Goal: Information Seeking & Learning: Learn about a topic

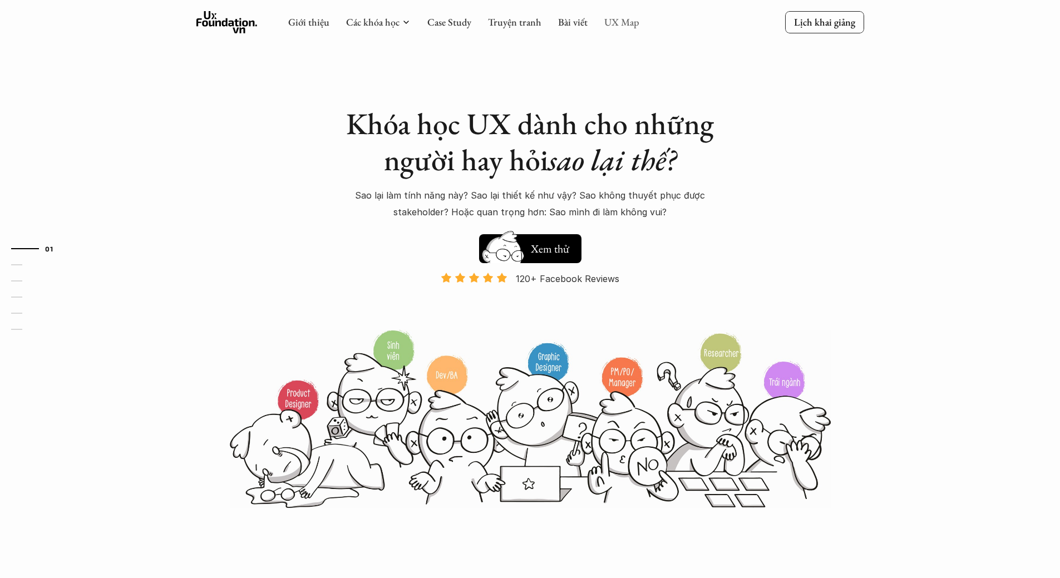
click at [619, 27] on link "UX Map" at bounding box center [621, 22] width 35 height 13
click at [628, 23] on link "UX Map" at bounding box center [621, 22] width 35 height 13
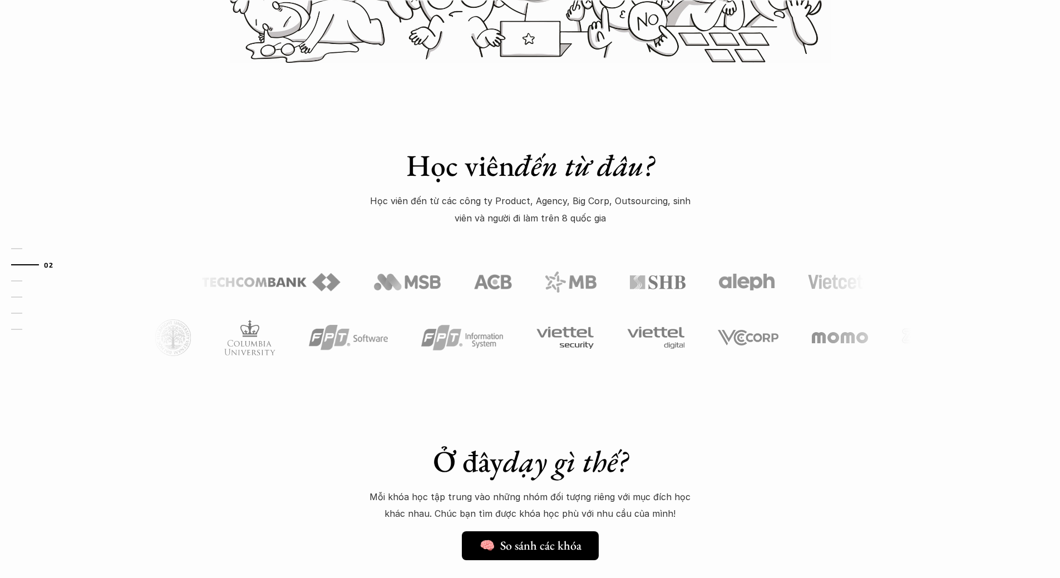
scroll to position [668, 0]
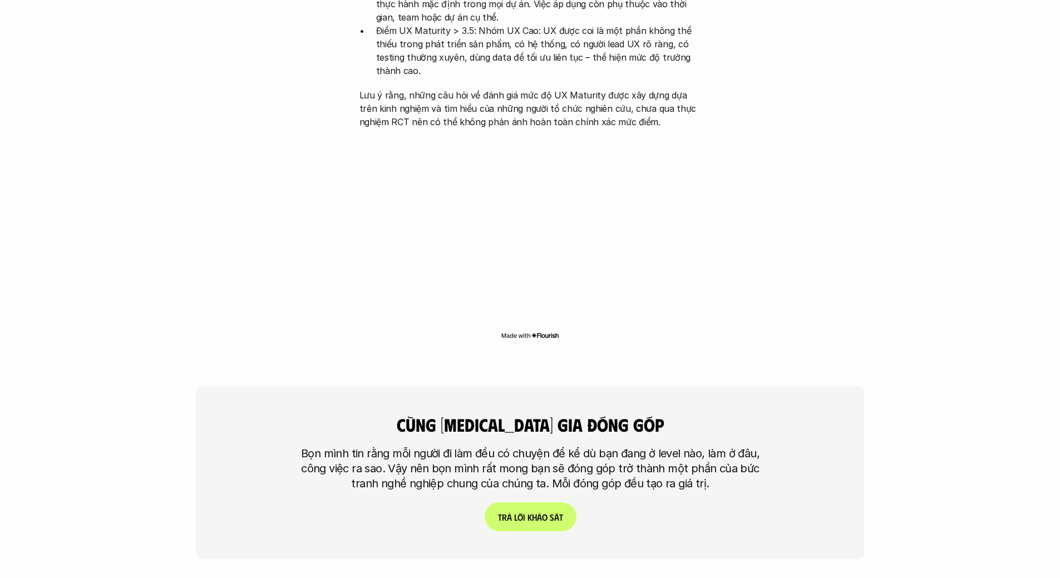
scroll to position [2560, 0]
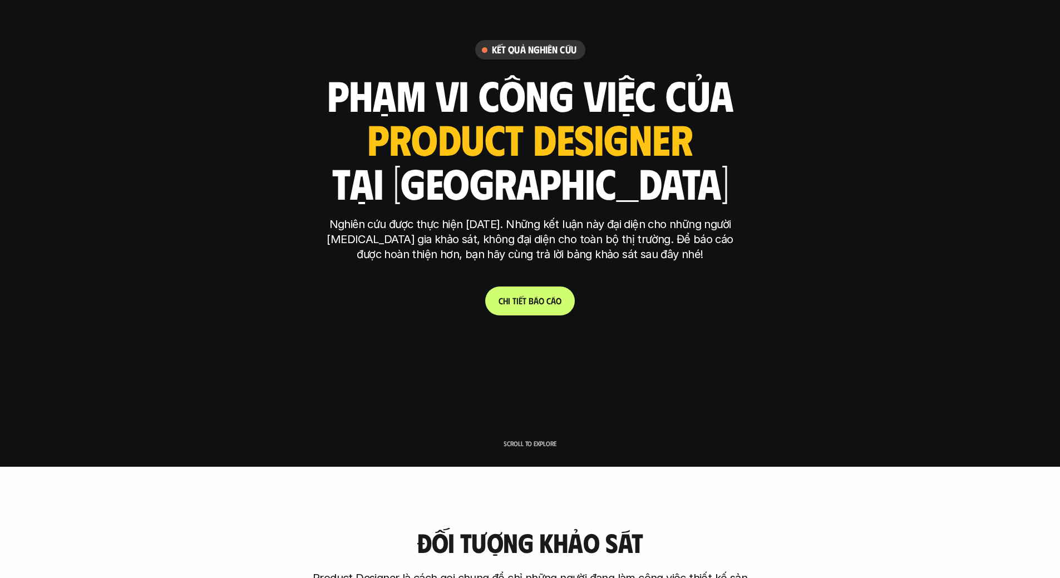
scroll to position [0, 0]
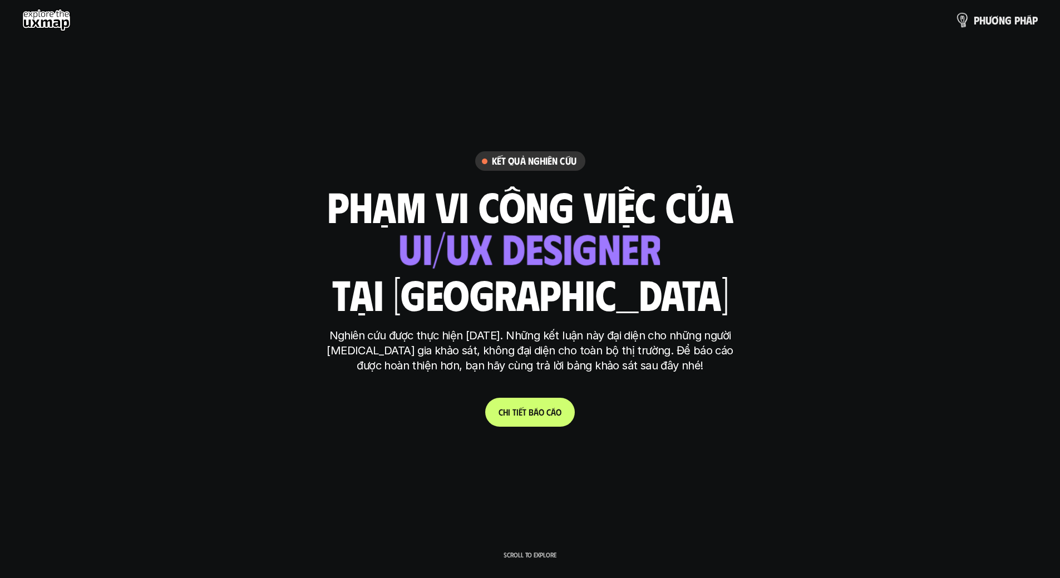
click at [1002, 21] on p "p h ư ơ n g p h á p" at bounding box center [1006, 20] width 64 height 12
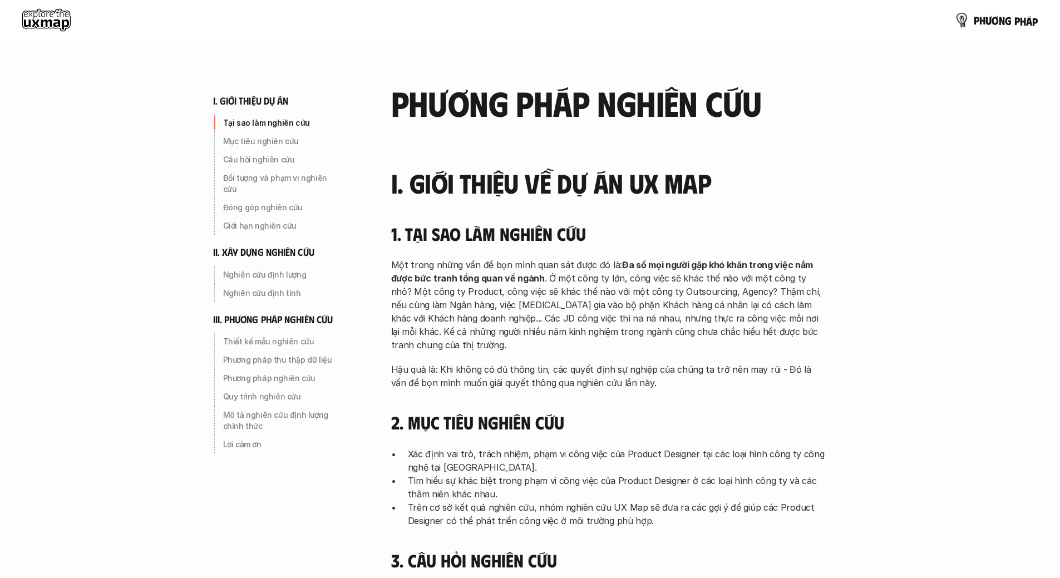
click at [997, 23] on p "p h ư ơ n g p h á p" at bounding box center [1006, 20] width 64 height 12
click at [986, 22] on p "p h ư ơ n g p h á p" at bounding box center [1006, 20] width 64 height 12
click at [51, 23] on use at bounding box center [46, 20] width 48 height 22
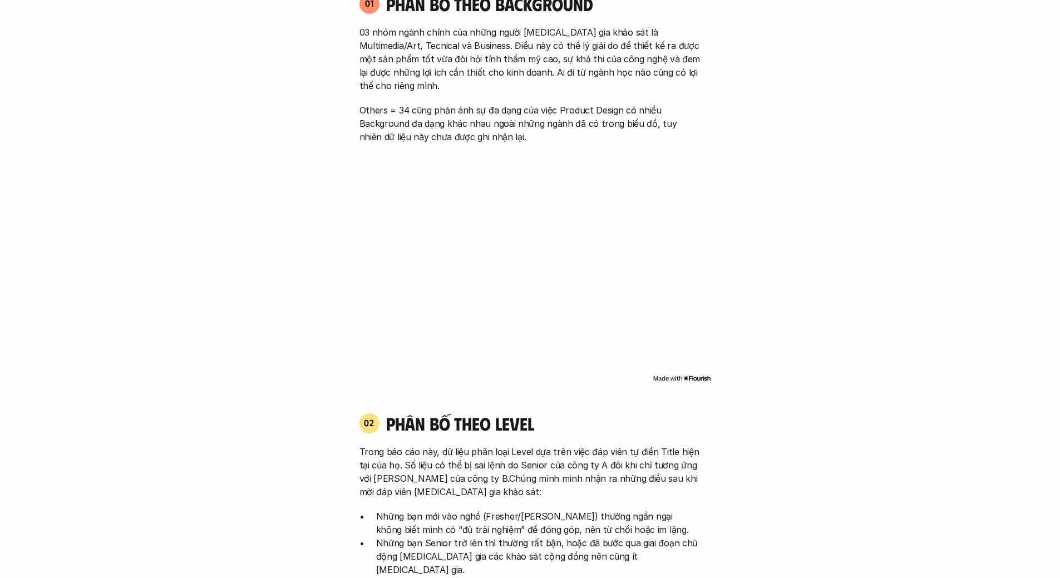
scroll to position [891, 0]
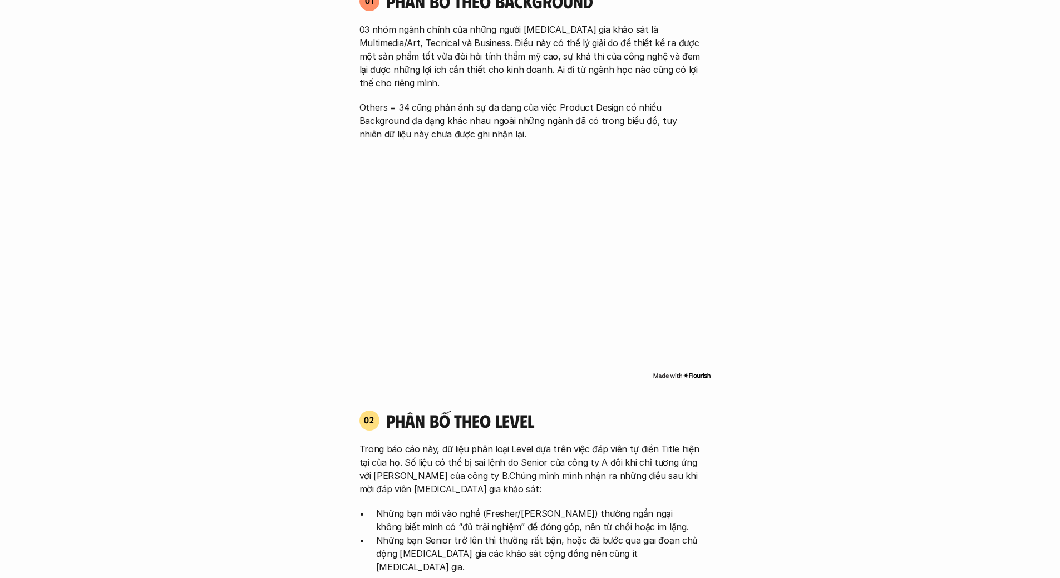
click at [688, 371] on img at bounding box center [682, 375] width 58 height 9
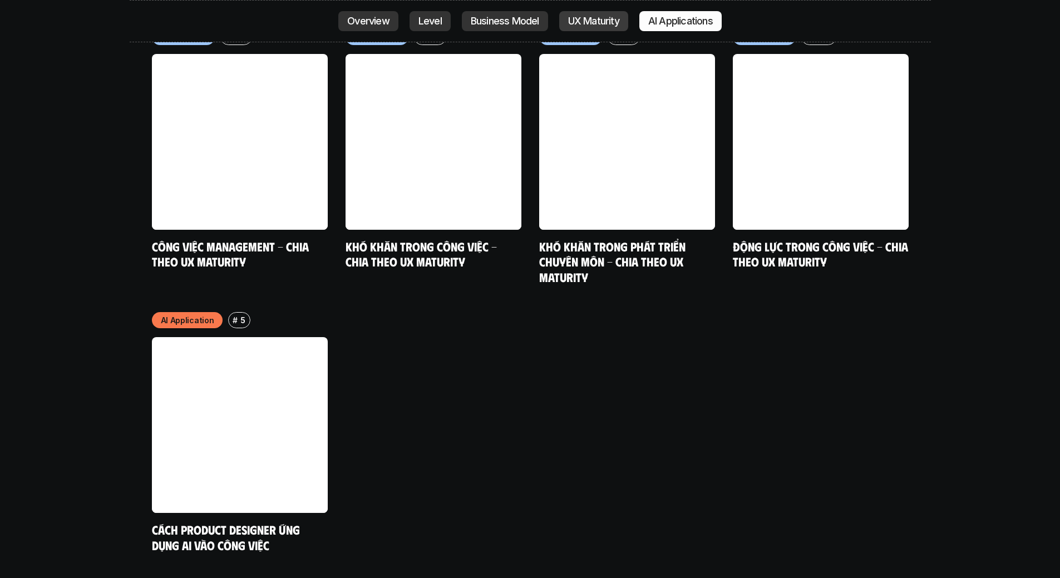
scroll to position [5854, 0]
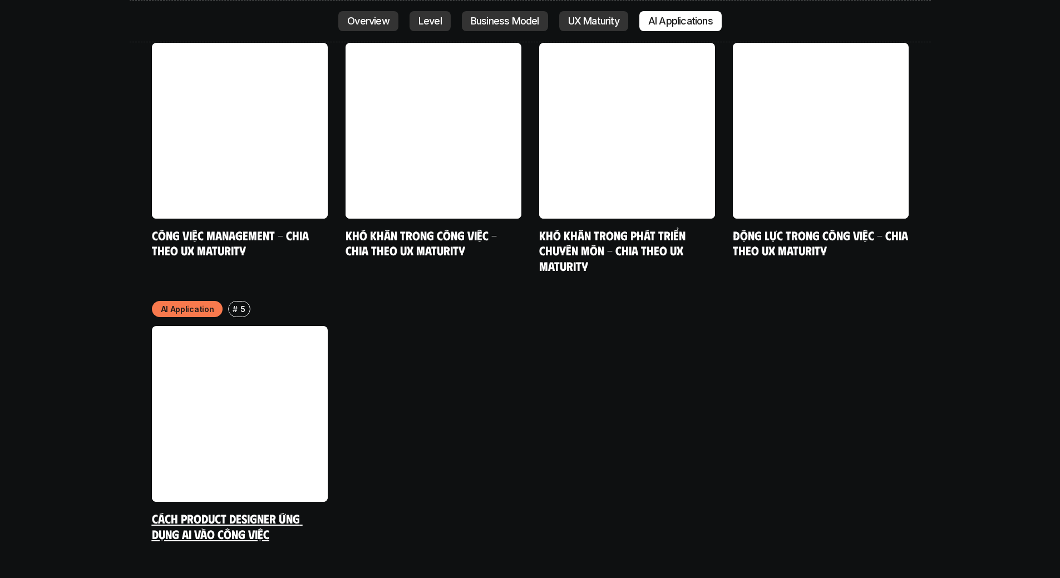
click at [195, 326] on link at bounding box center [240, 414] width 176 height 176
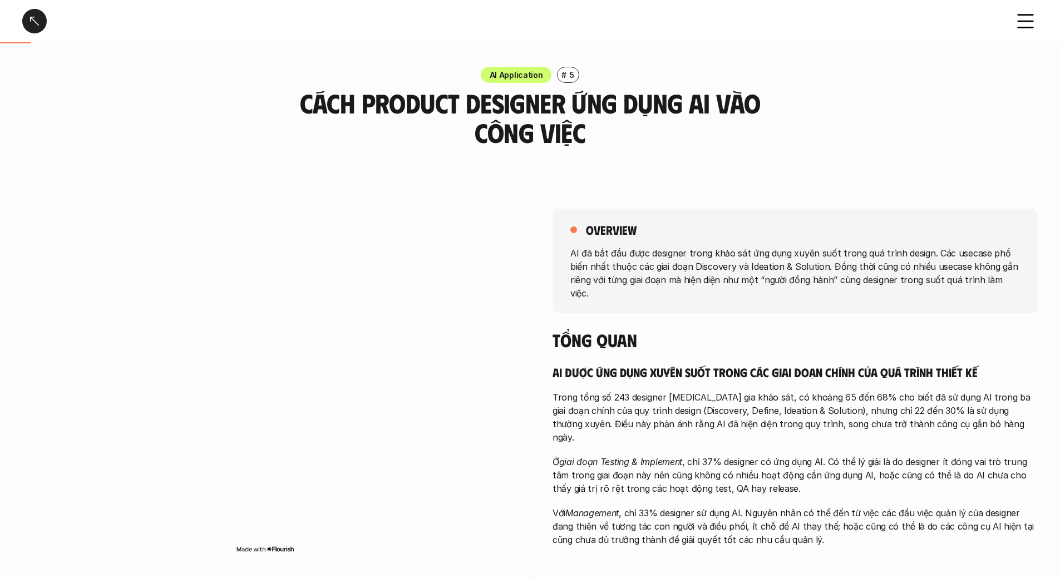
drag, startPoint x: 548, startPoint y: 222, endPoint x: 543, endPoint y: 222, distance: 5.6
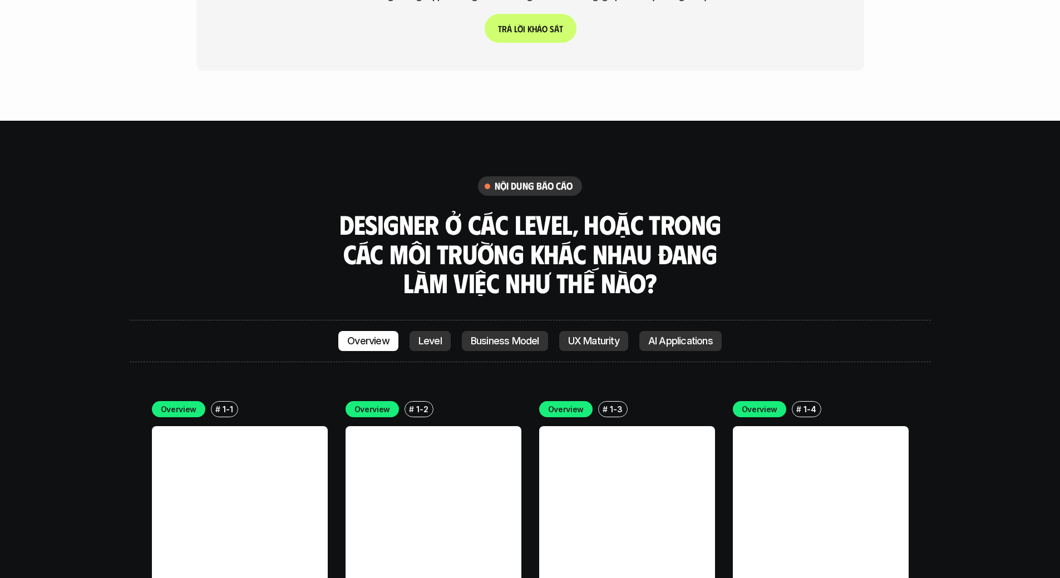
scroll to position [3254, 0]
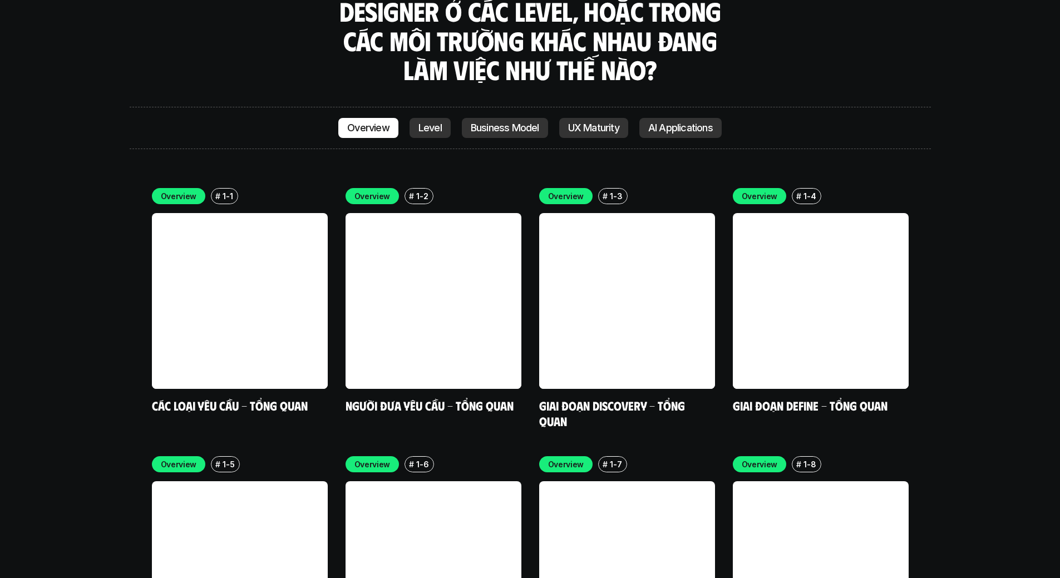
click at [411, 118] on link "Level" at bounding box center [430, 128] width 41 height 20
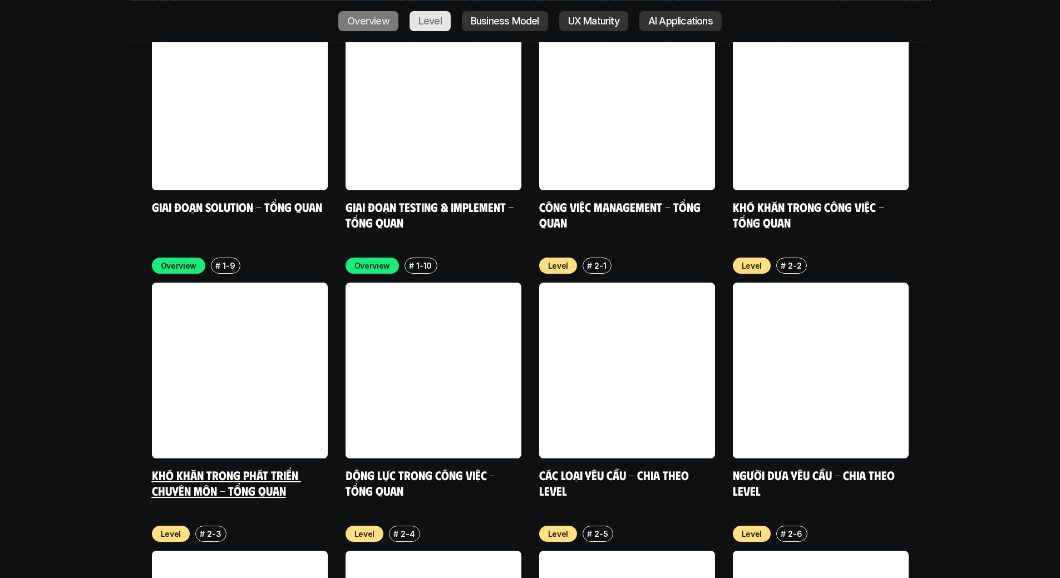
scroll to position [3861, 0]
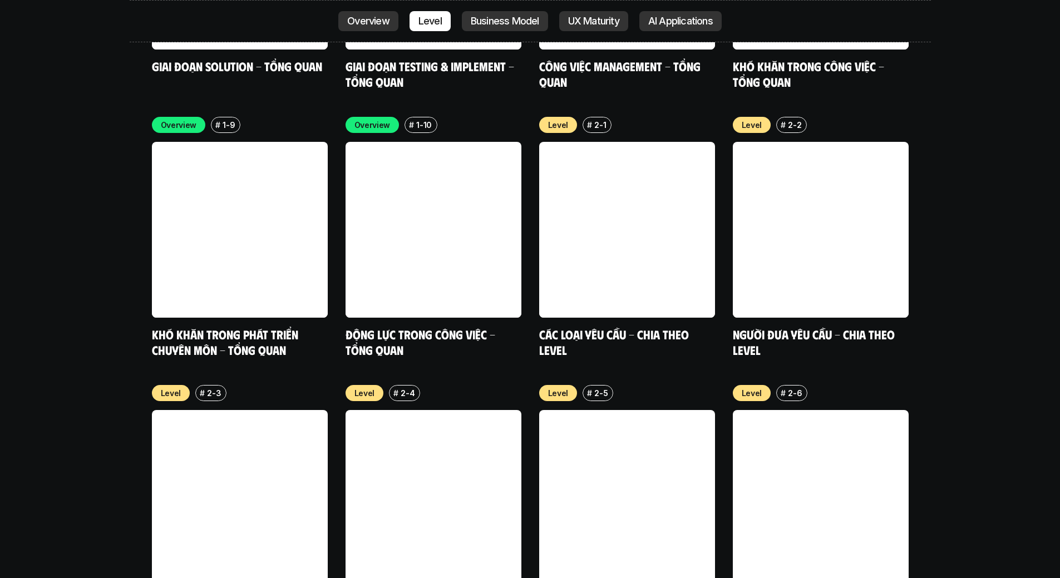
click at [569, 21] on p "UX Maturity" at bounding box center [593, 21] width 51 height 11
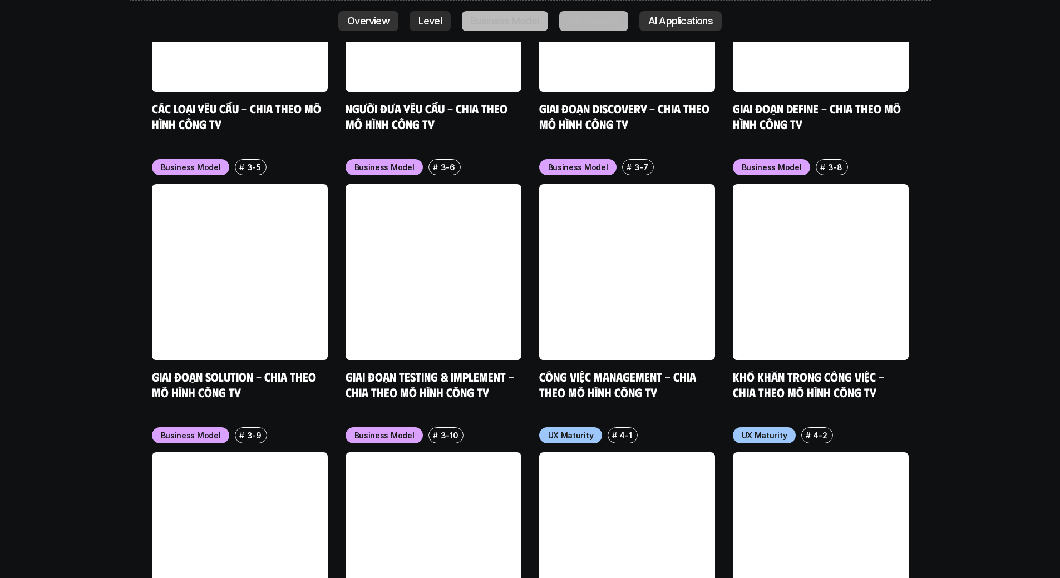
scroll to position [5203, 0]
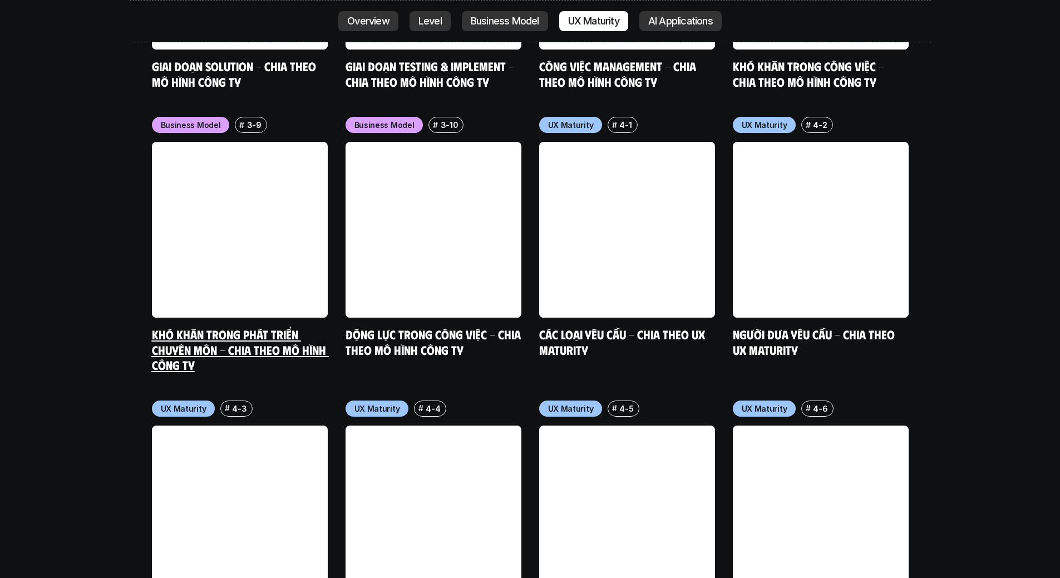
click at [269, 168] on link at bounding box center [240, 230] width 176 height 176
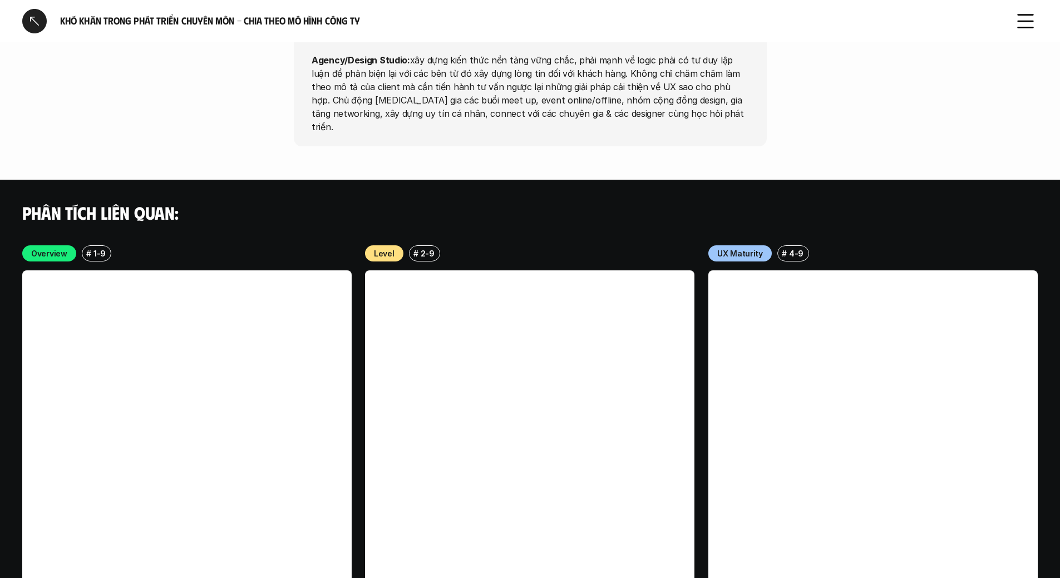
scroll to position [2544, 0]
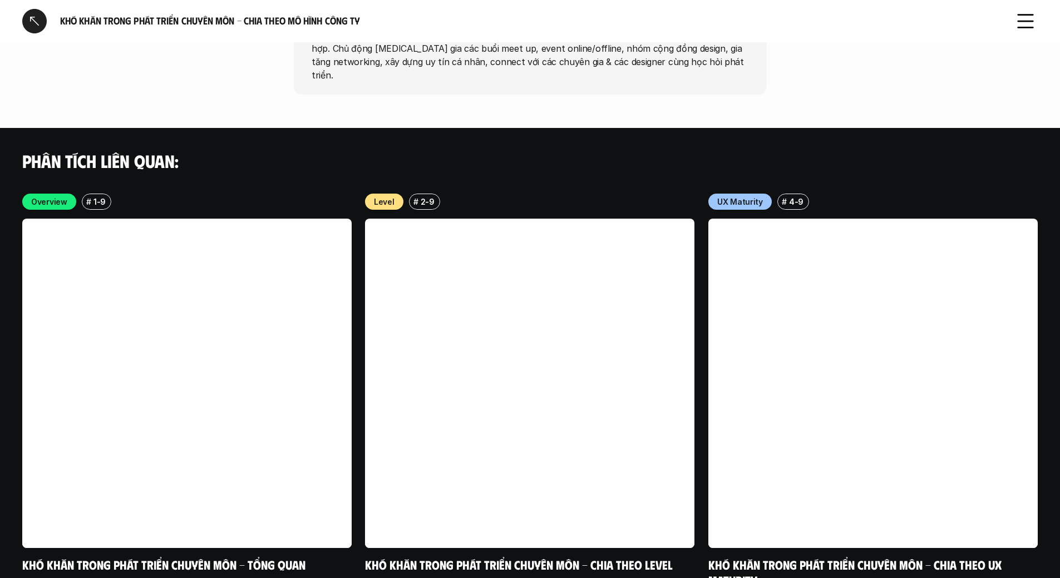
drag, startPoint x: 947, startPoint y: 565, endPoint x: 1034, endPoint y: 565, distance: 86.8
click at [1027, 570] on div at bounding box center [1027, 570] width 0 height 0
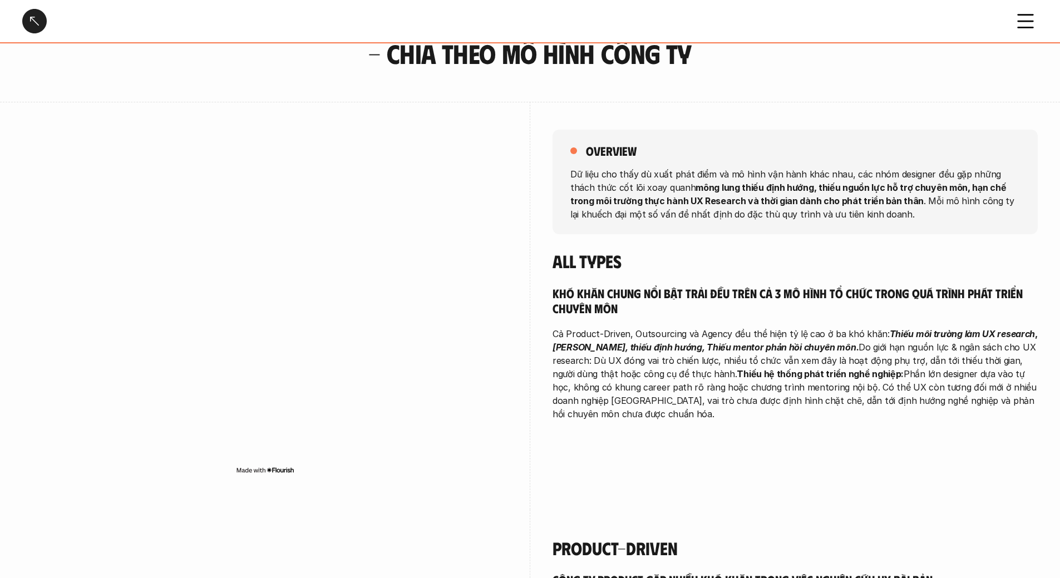
scroll to position [0, 0]
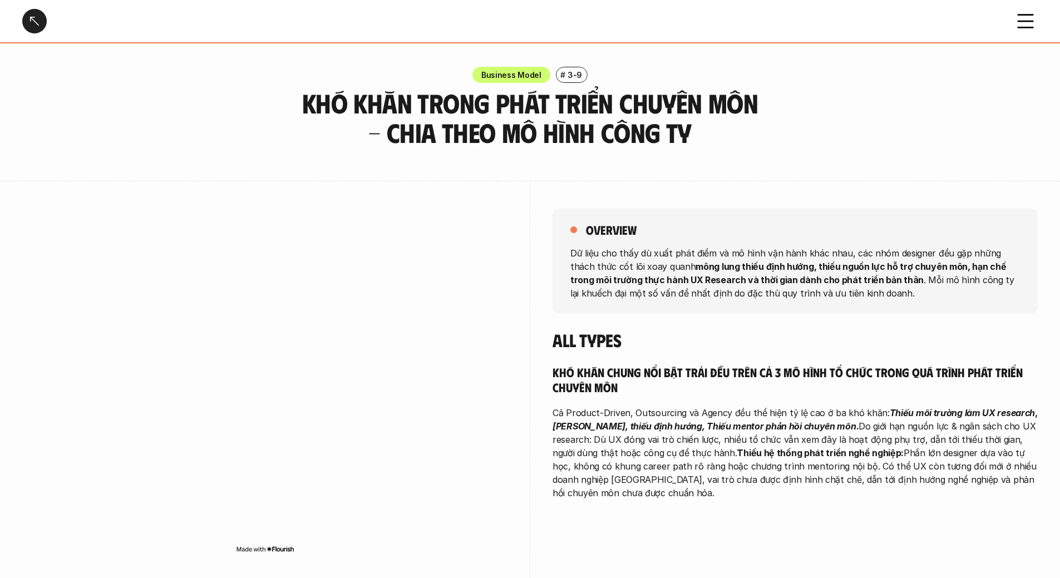
click at [1024, 28] on use at bounding box center [1026, 21] width 15 height 13
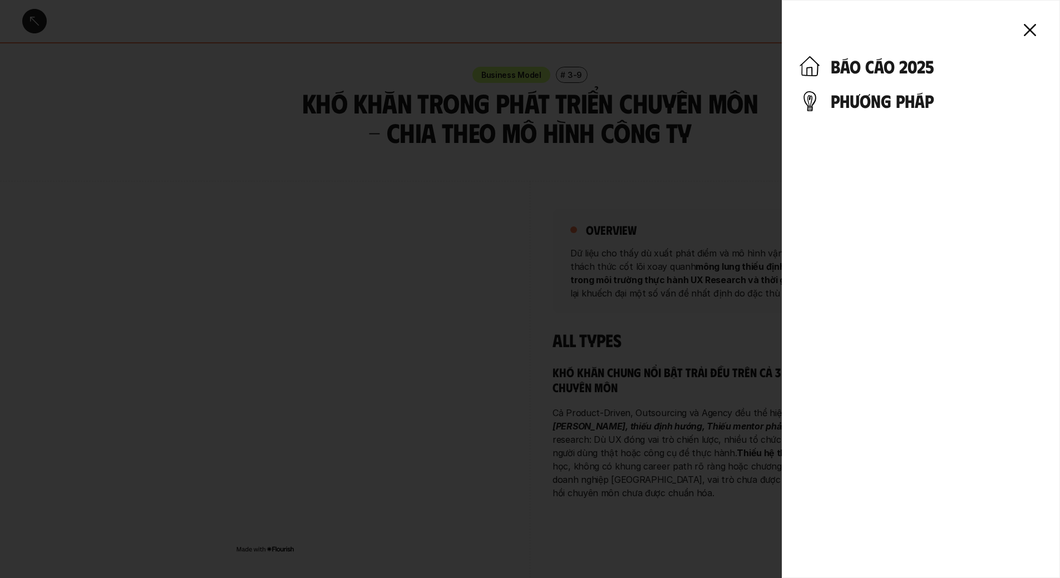
click at [1024, 28] on icon at bounding box center [1030, 30] width 24 height 24
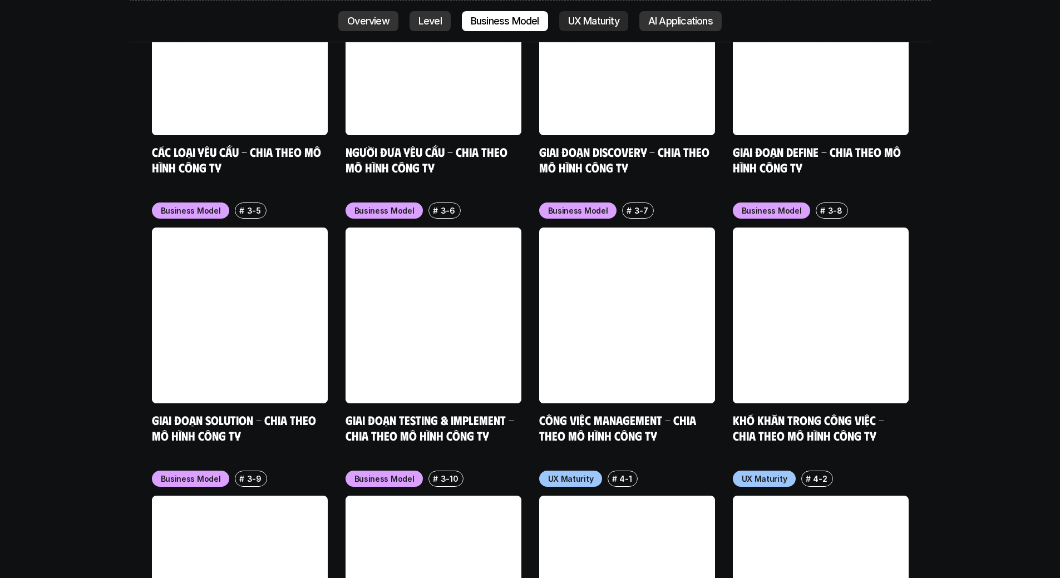
scroll to position [4813, 0]
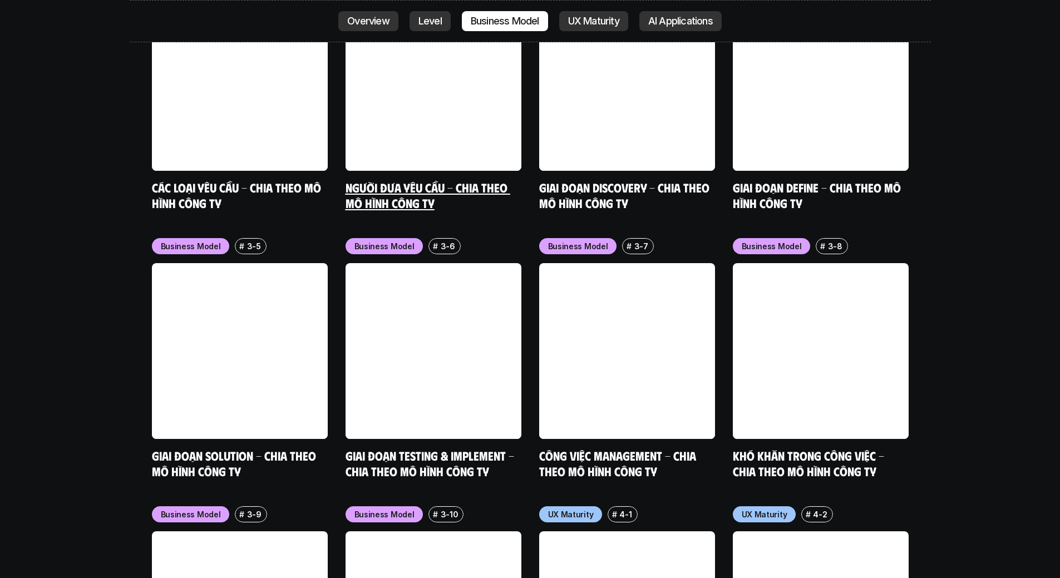
click at [366, 20] on link at bounding box center [434, 83] width 176 height 176
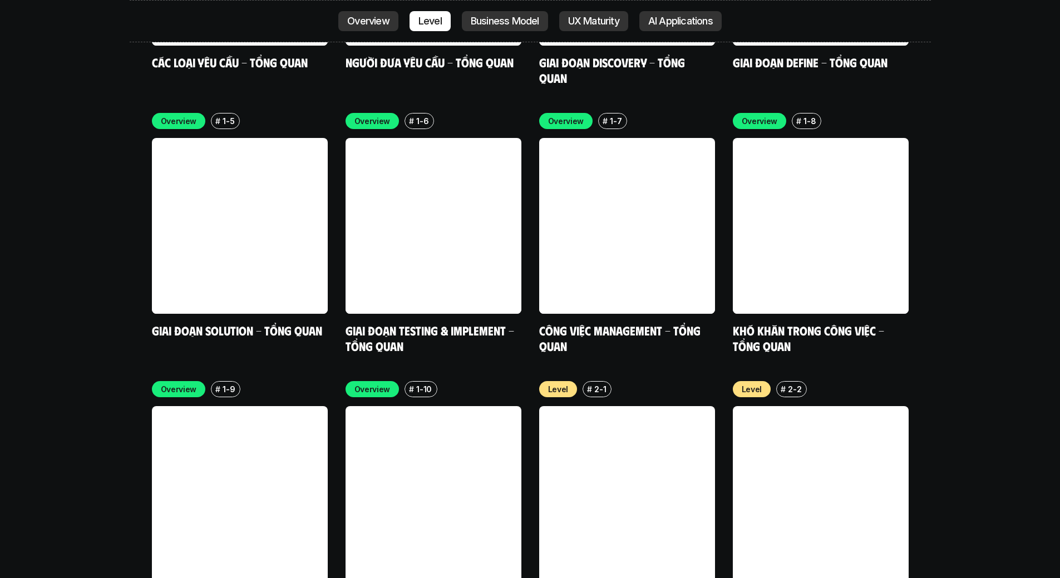
scroll to position [3562, 0]
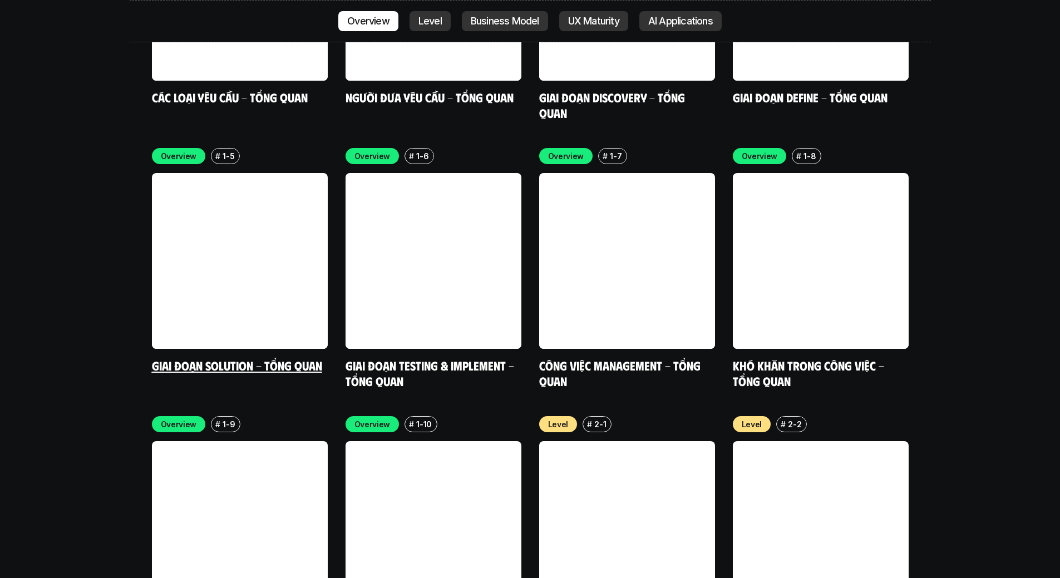
click at [217, 188] on link at bounding box center [240, 261] width 176 height 176
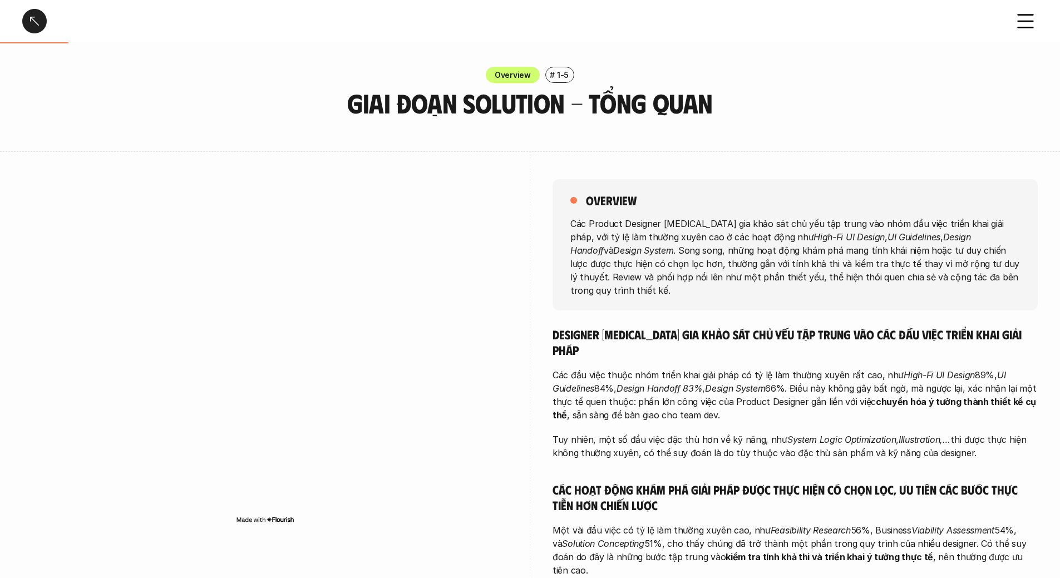
click at [383, 151] on div at bounding box center [264, 355] width 485 height 408
click at [564, 72] on p "1-5" at bounding box center [563, 75] width 12 height 12
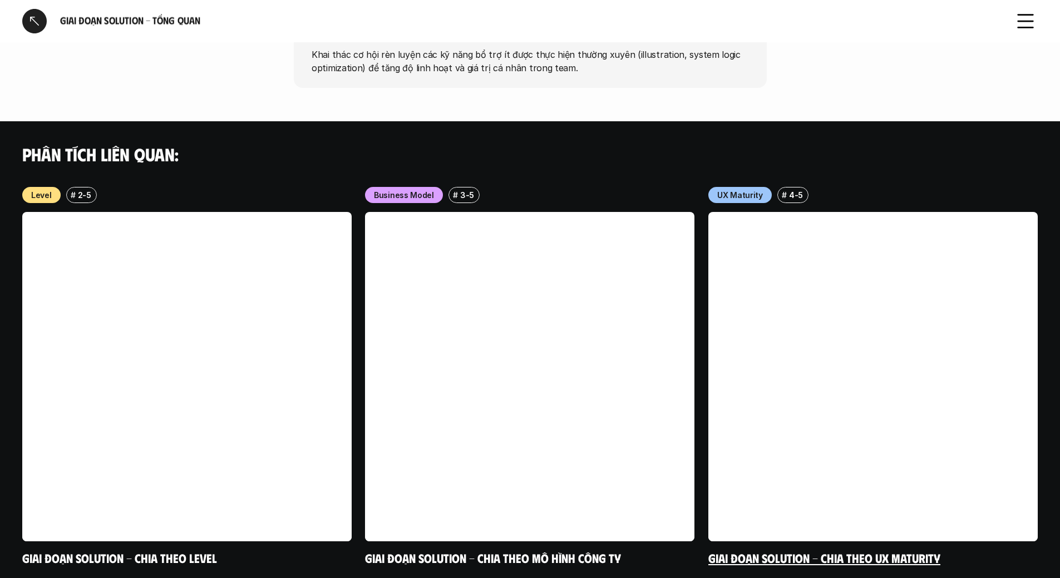
scroll to position [1113, 0]
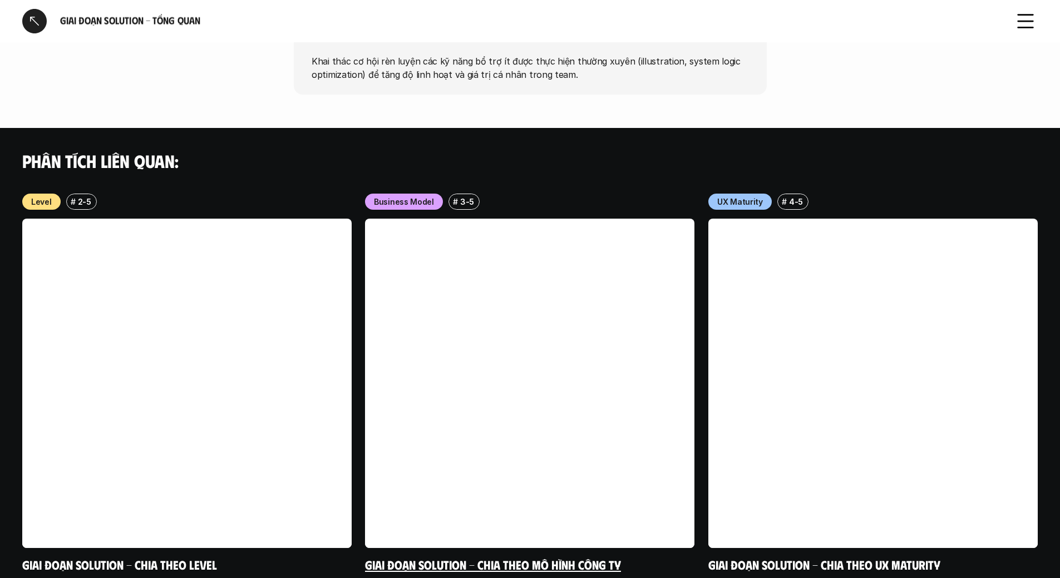
click at [515, 283] on link at bounding box center [529, 383] width 329 height 329
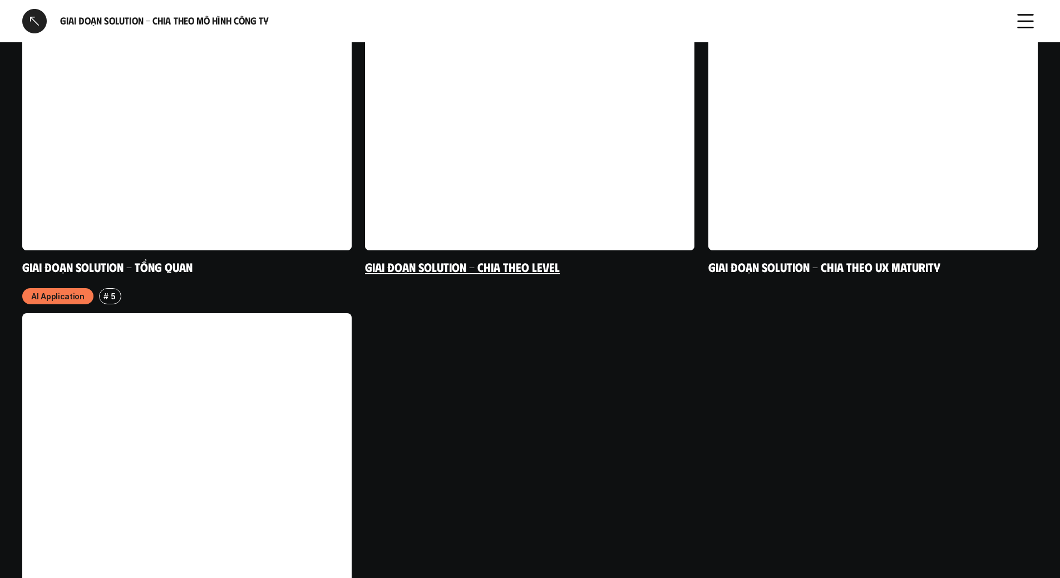
scroll to position [2702, 0]
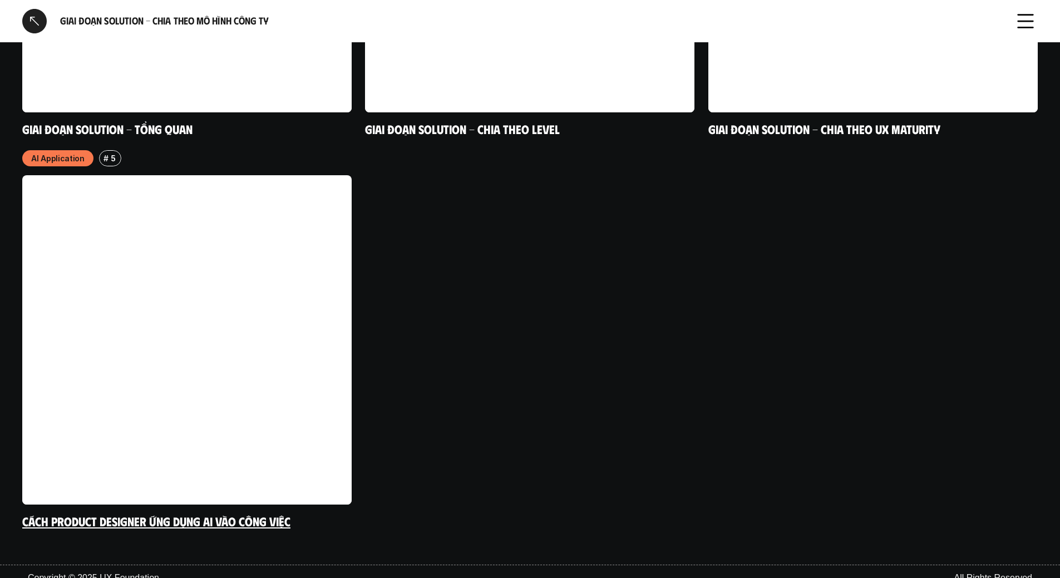
click at [267, 334] on link at bounding box center [186, 339] width 329 height 329
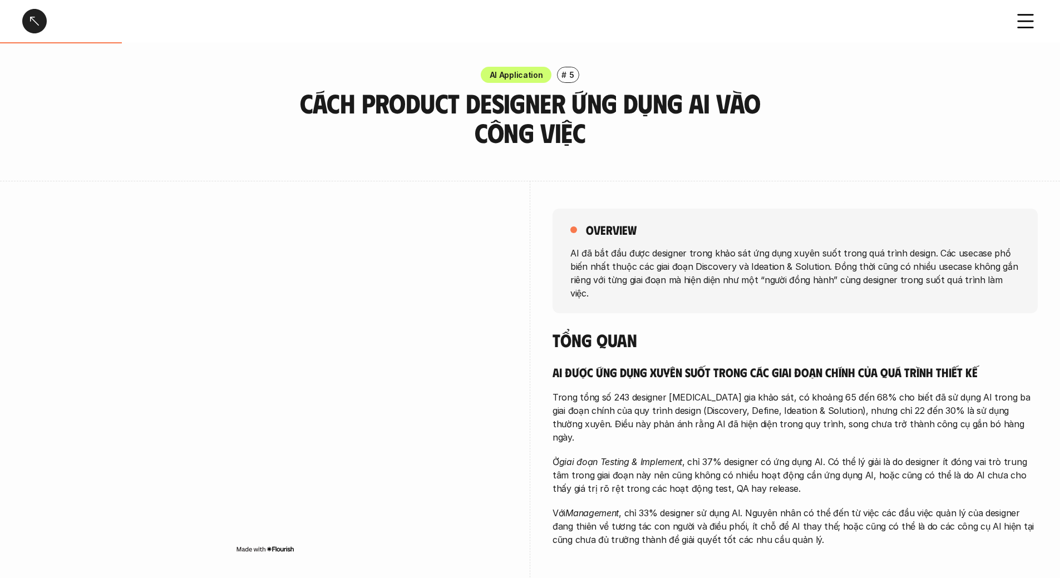
scroll to position [1862, 0]
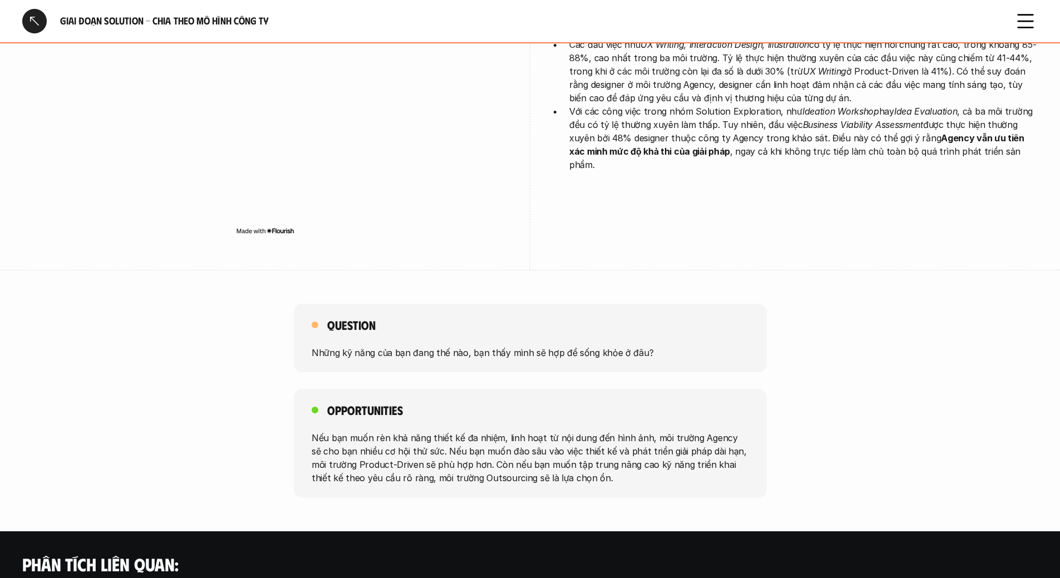
scroll to position [1113, 0]
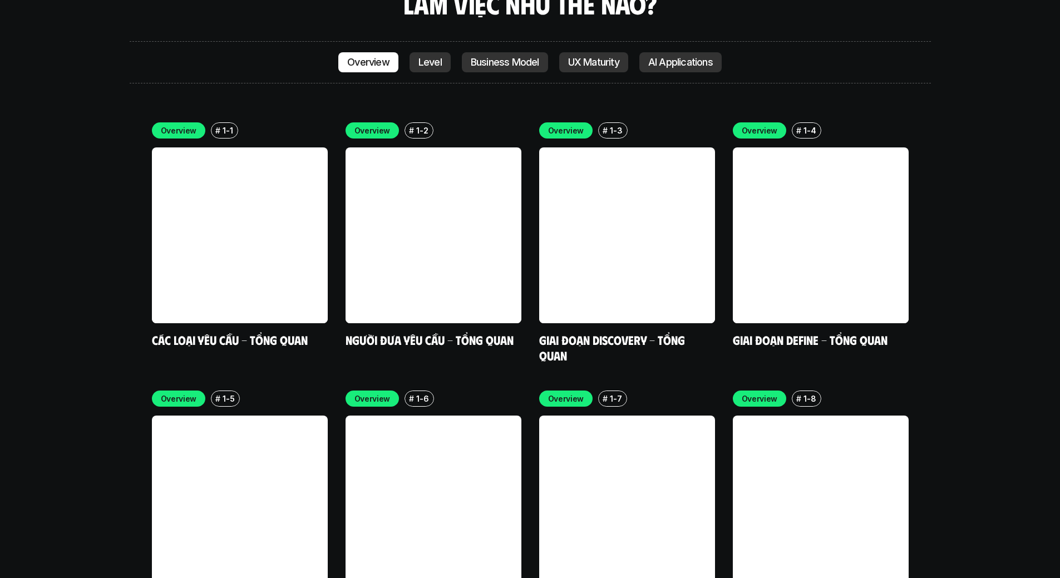
scroll to position [3176, 0]
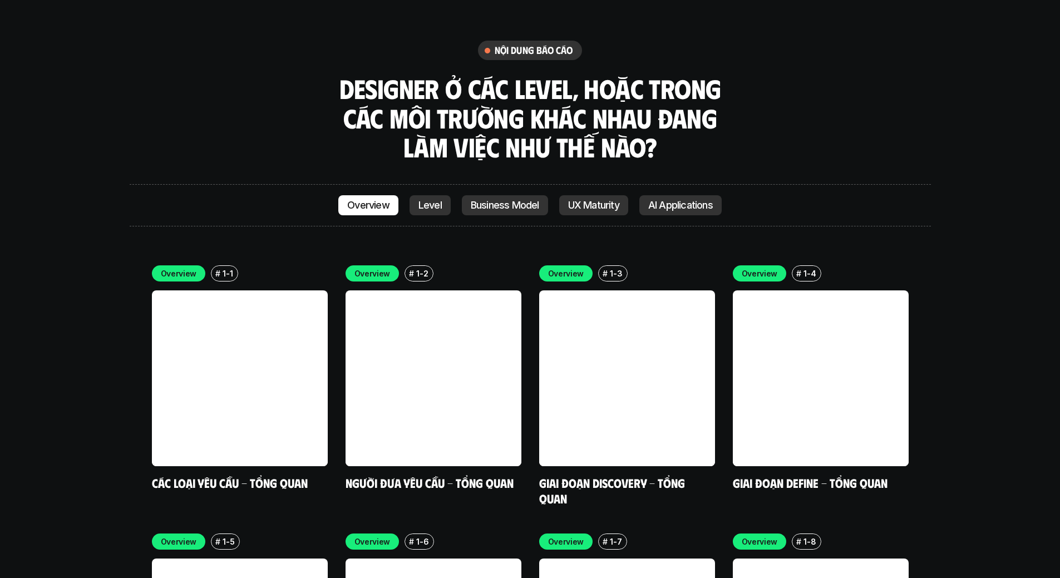
click at [428, 200] on p "Level" at bounding box center [430, 205] width 23 height 11
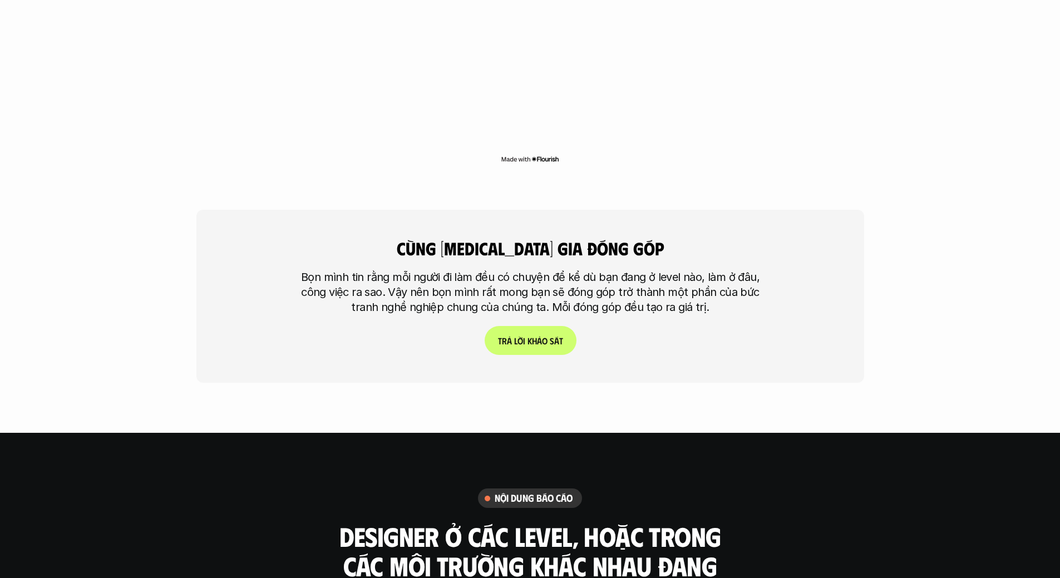
scroll to position [2971, 0]
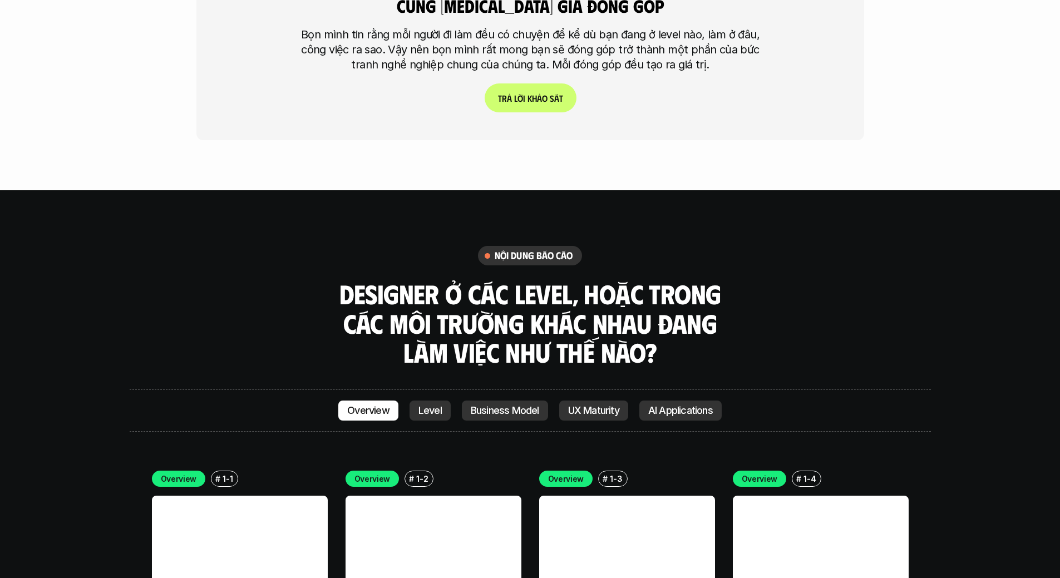
click at [593, 405] on p "UX Maturity" at bounding box center [593, 410] width 51 height 11
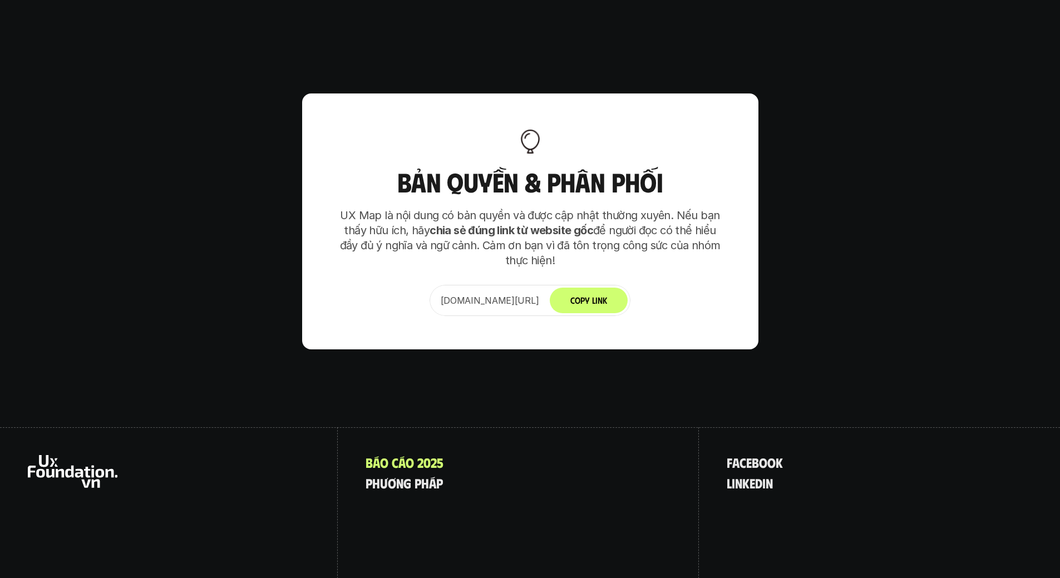
scroll to position [6989, 0]
